Goal: Information Seeking & Learning: Learn about a topic

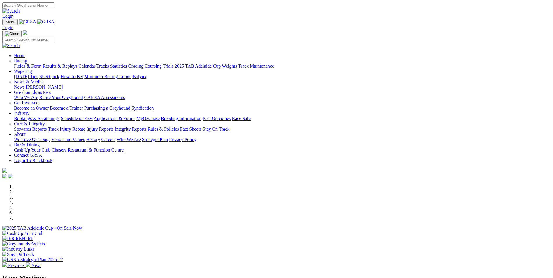
click at [59, 116] on link "Bookings & Scratchings" at bounding box center [36, 118] width 45 height 5
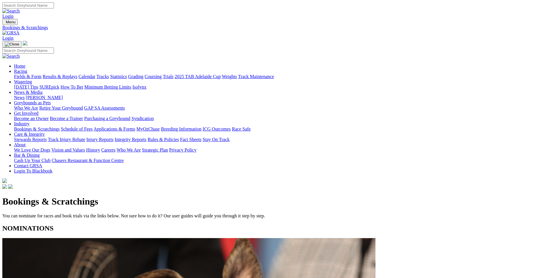
click at [77, 74] on link "Results & Replays" at bounding box center [60, 76] width 35 height 5
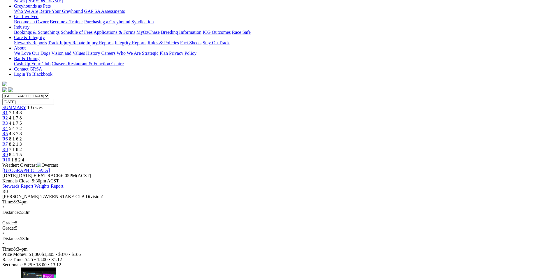
scroll to position [87, 0]
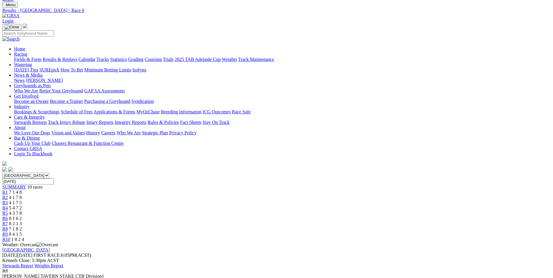
scroll to position [0, 0]
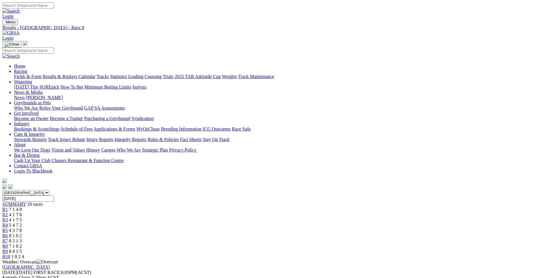
click at [41, 74] on link "Fields & Form" at bounding box center [27, 76] width 27 height 5
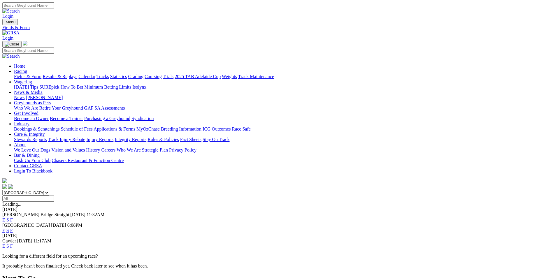
click at [13, 228] on link "F" at bounding box center [11, 230] width 3 height 5
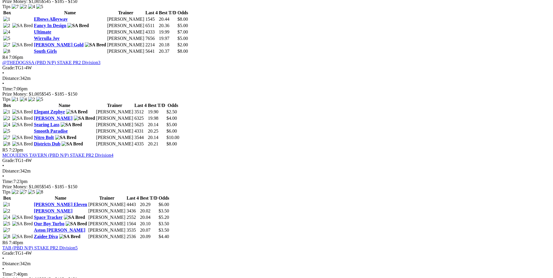
scroll to position [525, 0]
